Goal: Check status: Check status

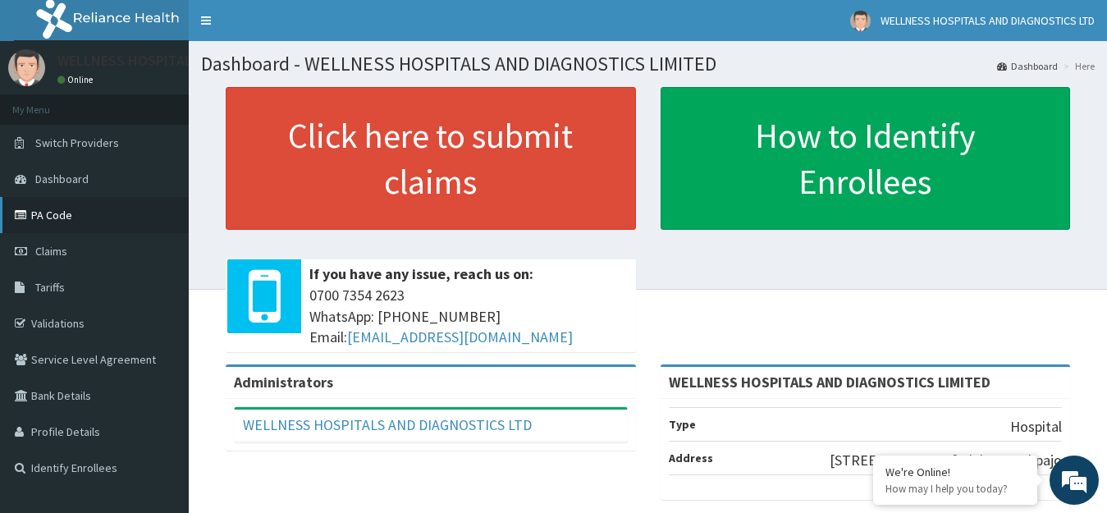
click at [57, 222] on link "PA Code" at bounding box center [94, 215] width 189 height 36
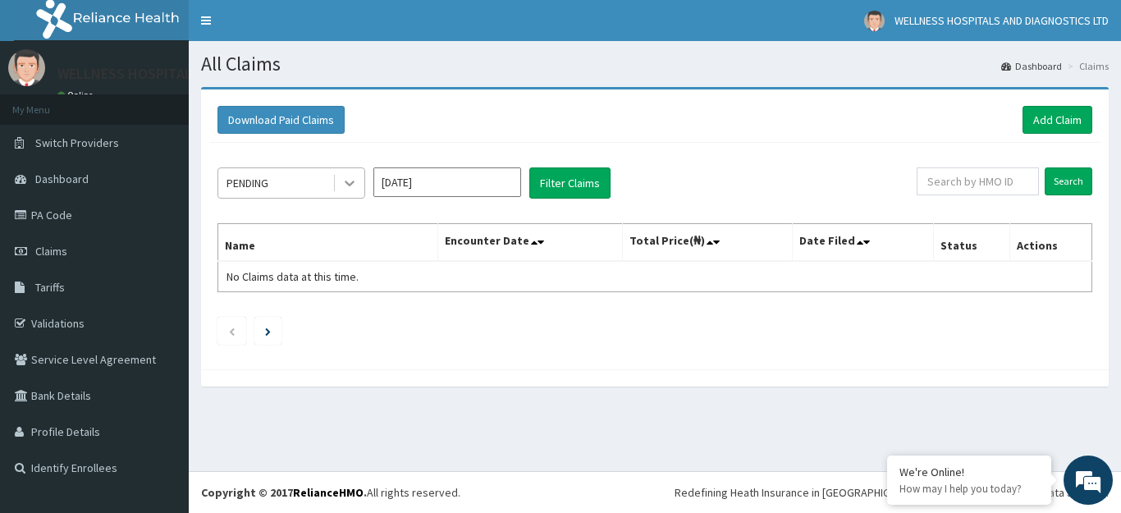
click at [351, 182] on icon at bounding box center [349, 183] width 16 height 16
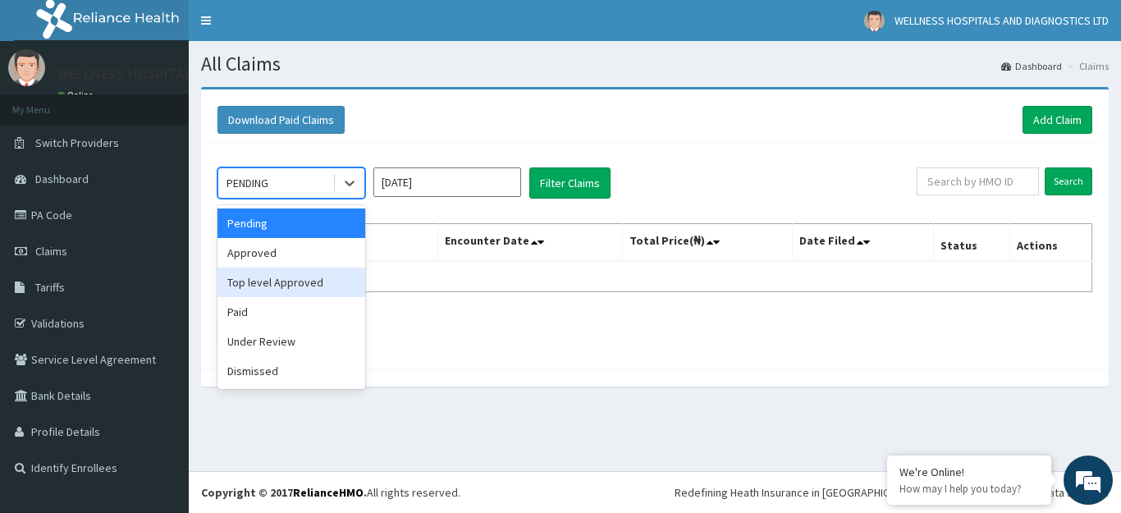
click at [320, 282] on div "Top level Approved" at bounding box center [291, 283] width 148 height 30
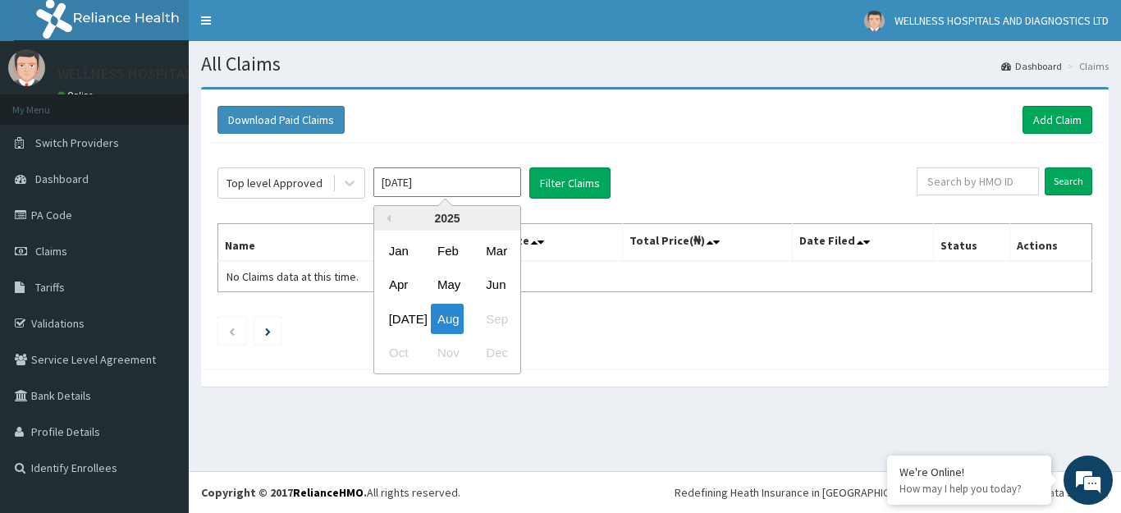
click at [496, 189] on input "[DATE]" at bounding box center [447, 182] width 148 height 30
click at [405, 317] on div "[DATE]" at bounding box center [398, 319] width 33 height 30
type input "[DATE]"
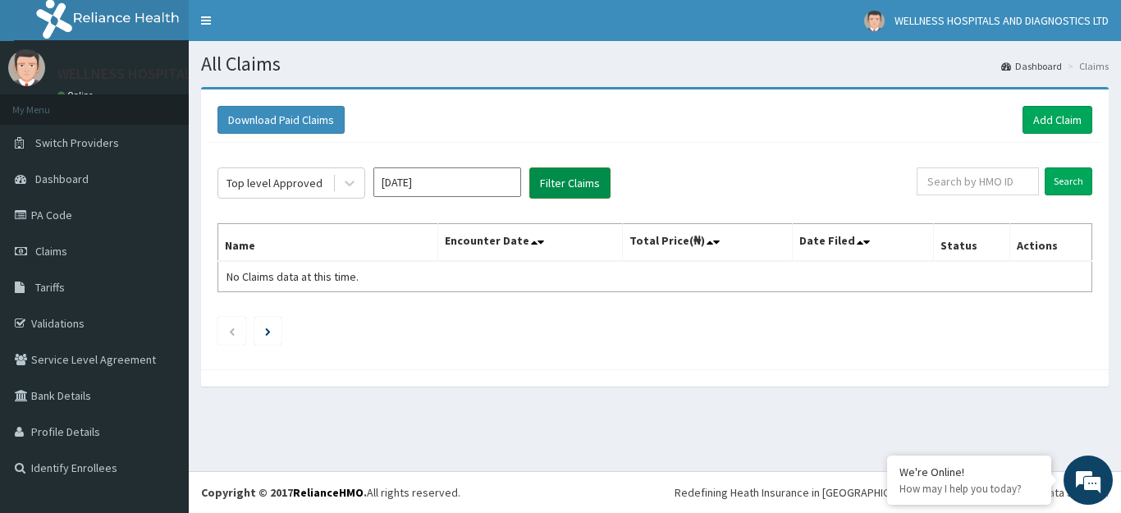
click at [583, 181] on button "Filter Claims" at bounding box center [569, 182] width 81 height 31
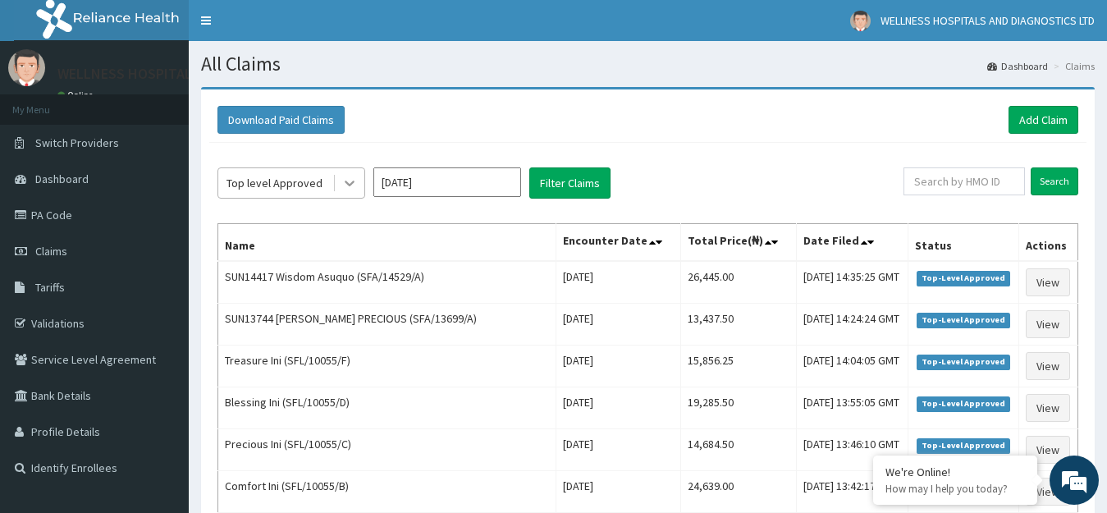
click at [350, 183] on icon at bounding box center [349, 183] width 16 height 16
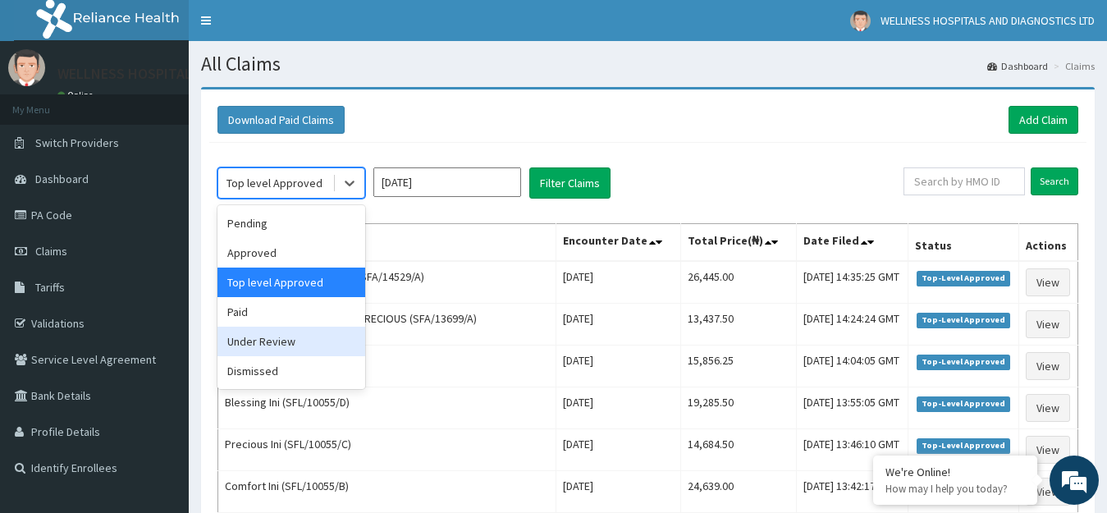
click at [293, 345] on div "Under Review" at bounding box center [291, 342] width 148 height 30
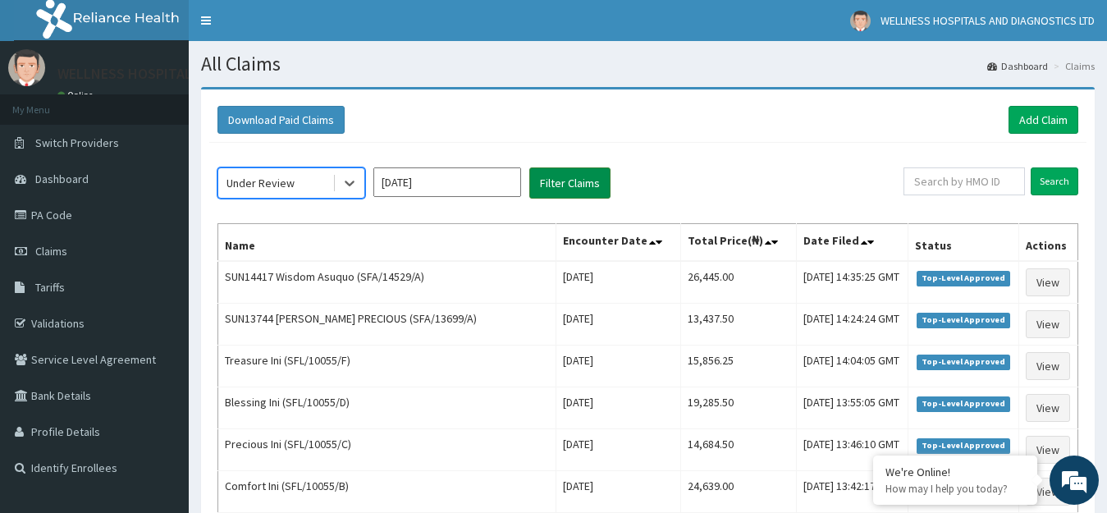
click at [586, 190] on button "Filter Claims" at bounding box center [569, 182] width 81 height 31
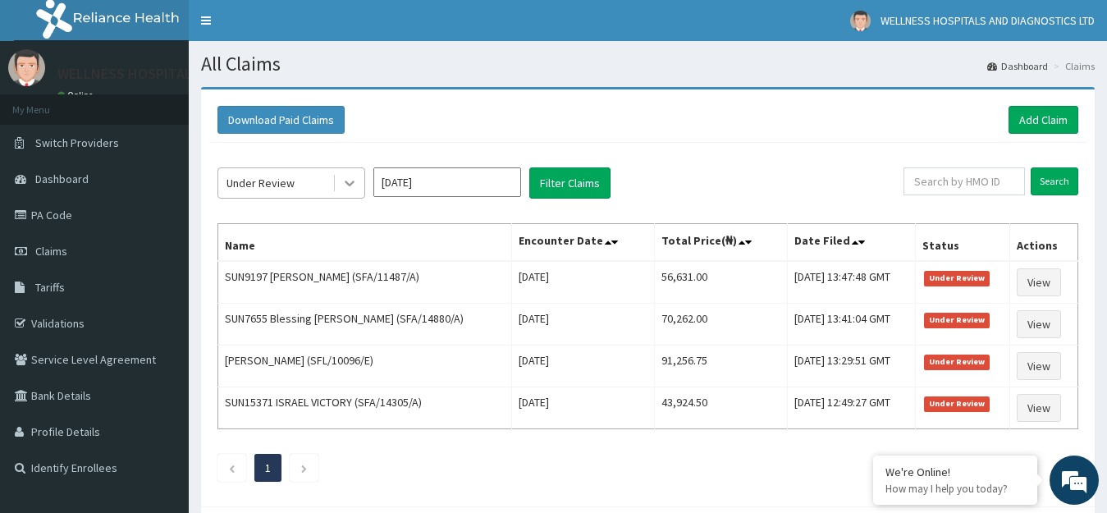
click at [350, 183] on icon at bounding box center [349, 183] width 16 height 16
click at [847, 100] on div "Download Paid Claims Add Claim" at bounding box center [647, 120] width 877 height 45
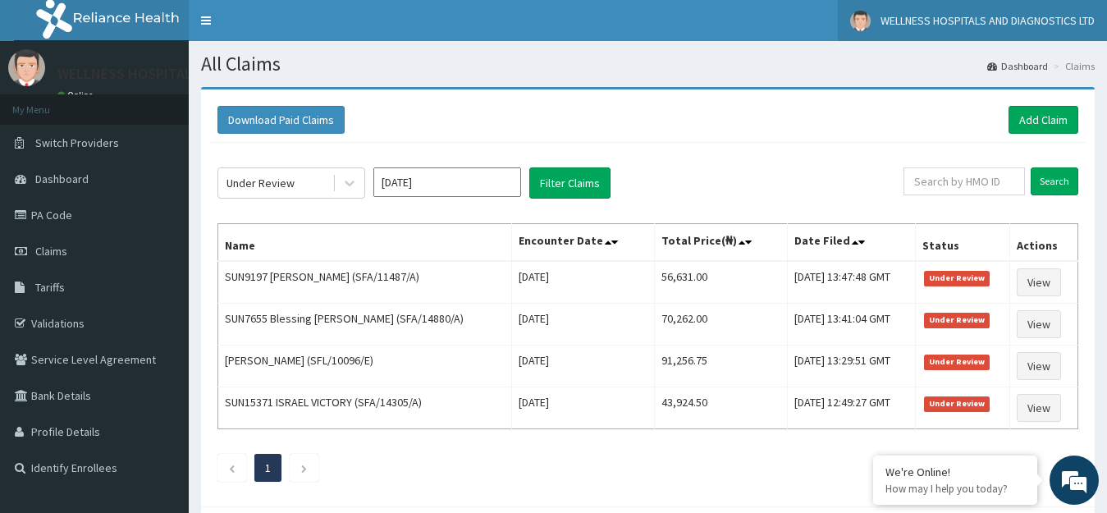
click at [1070, 24] on span "WELLNESS HOSPITALS AND DIAGNOSTICS LTD" at bounding box center [988, 20] width 214 height 15
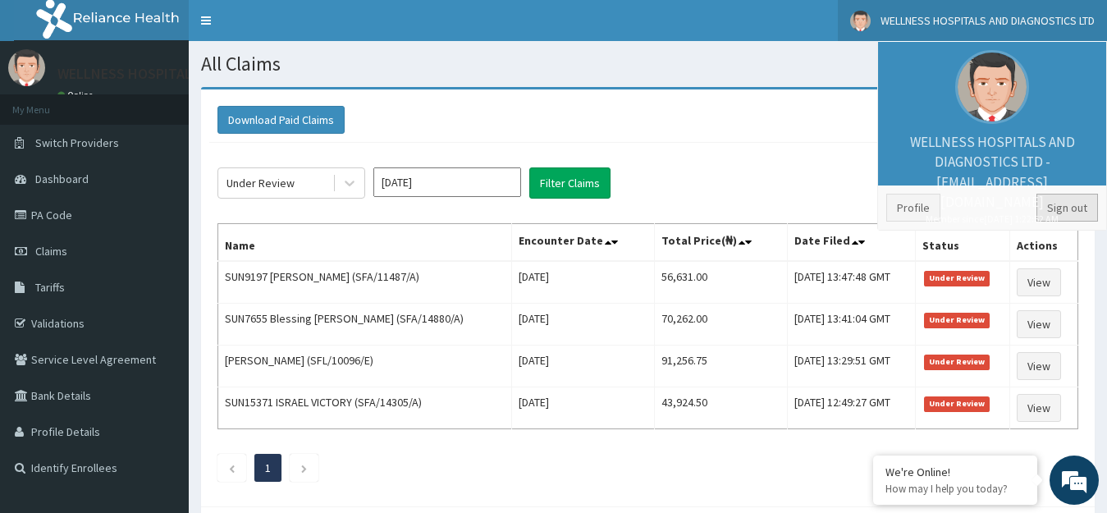
click at [1086, 203] on link "Sign out" at bounding box center [1067, 208] width 62 height 28
